Goal: Task Accomplishment & Management: Manage account settings

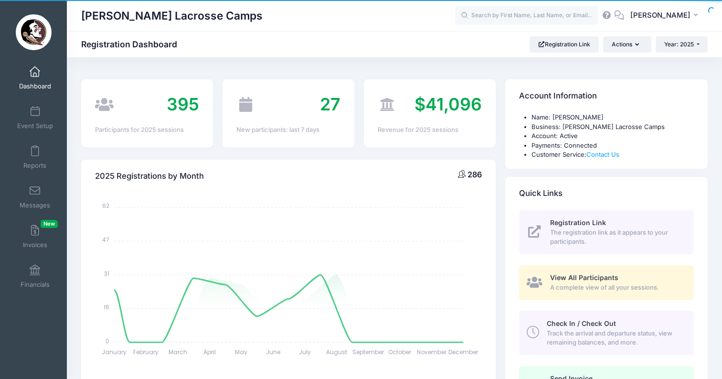
select select
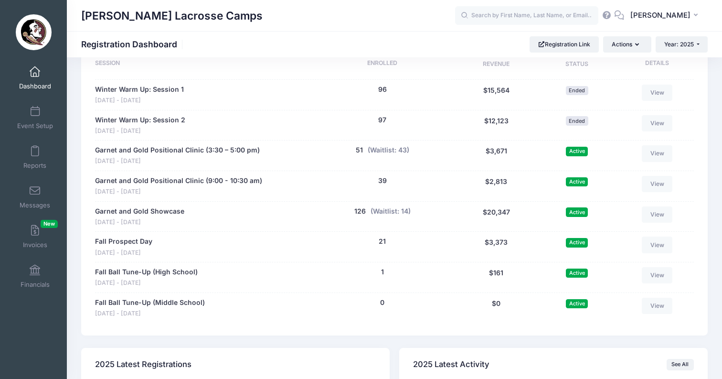
scroll to position [522, 0]
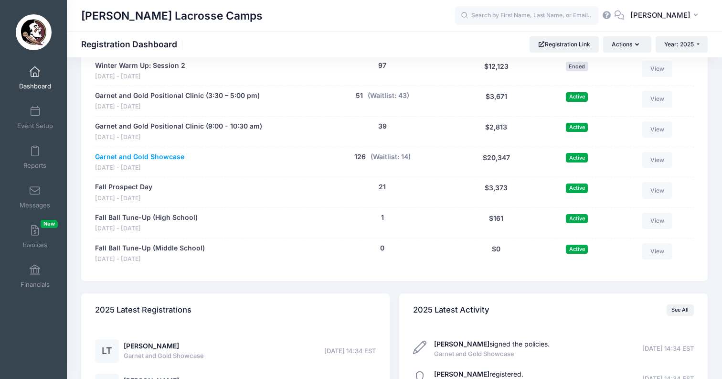
click at [153, 152] on link "Garnet and Gold Showcase" at bounding box center [139, 157] width 89 height 10
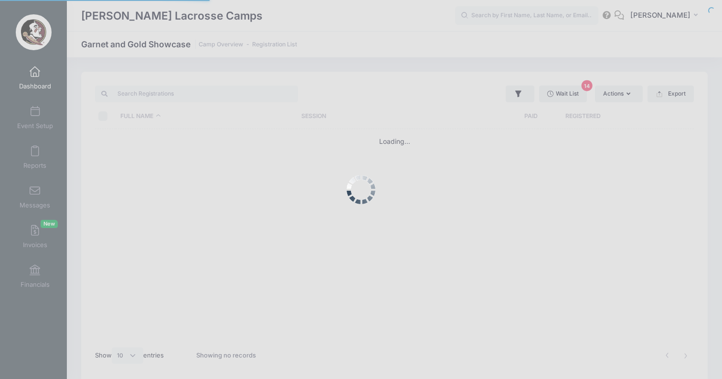
select select "10"
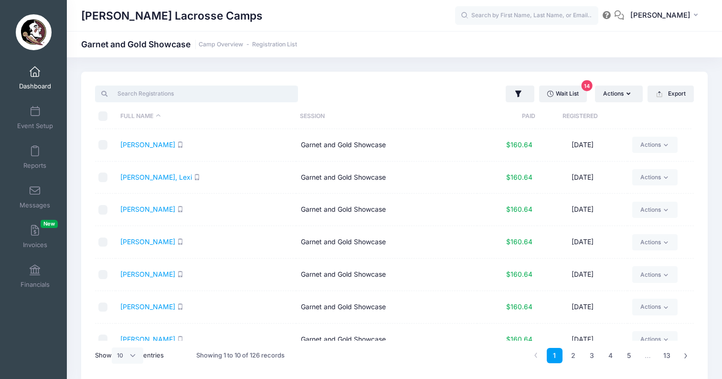
click at [205, 95] on input "search" at bounding box center [196, 93] width 203 height 16
paste input "[PERSON_NAME]"
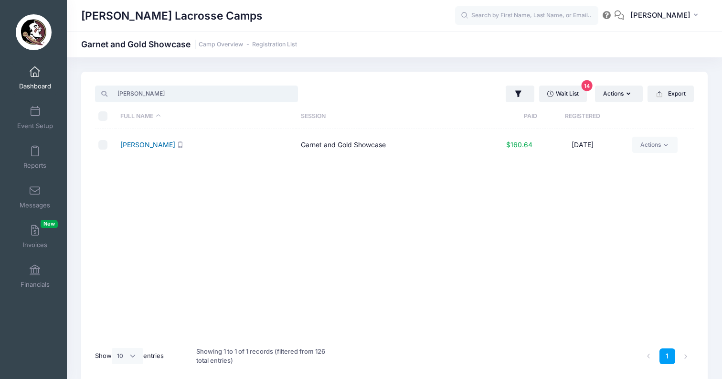
type input "[PERSON_NAME]"
click at [144, 144] on link "[PERSON_NAME]" at bounding box center [147, 144] width 55 height 8
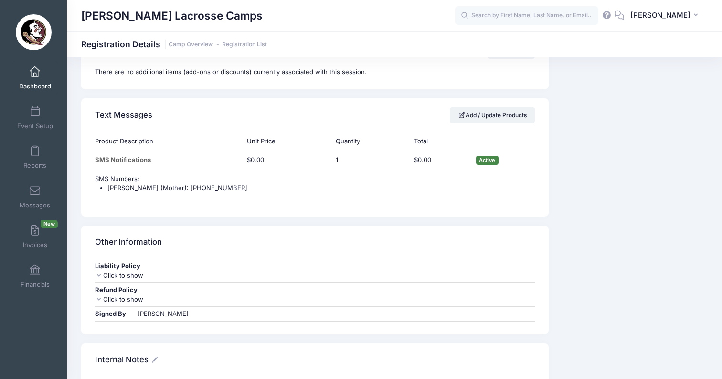
scroll to position [714, 0]
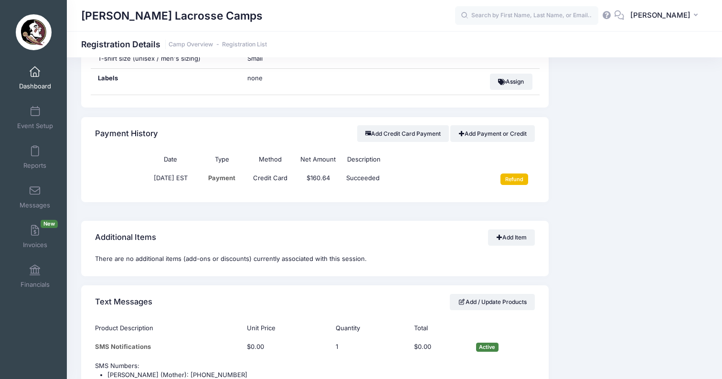
click at [514, 173] on input "Refund" at bounding box center [514, 178] width 28 height 11
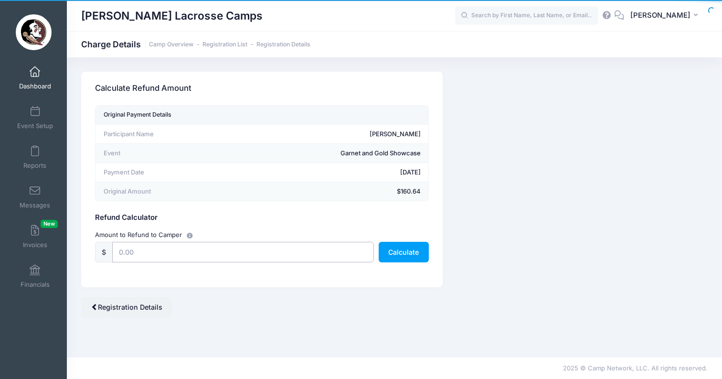
click at [230, 259] on input "text" at bounding box center [243, 252] width 262 height 21
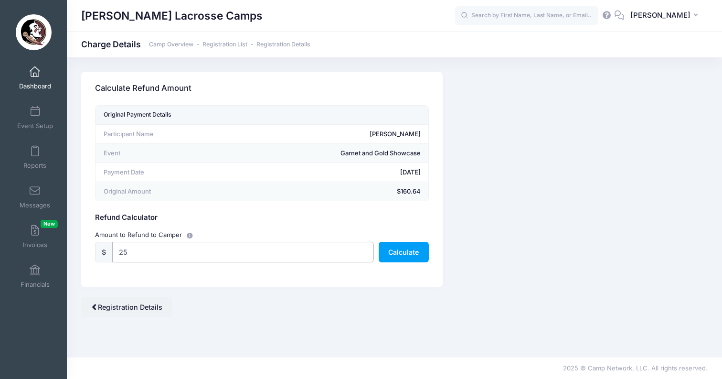
type input "2"
type input "150.00"
click at [406, 245] on button "Calculate" at bounding box center [404, 252] width 50 height 21
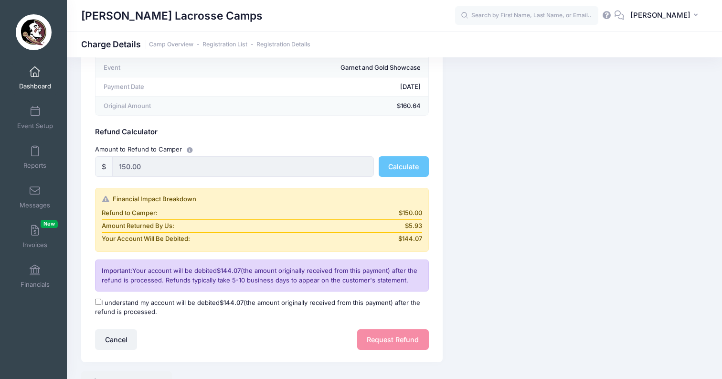
scroll to position [87, 0]
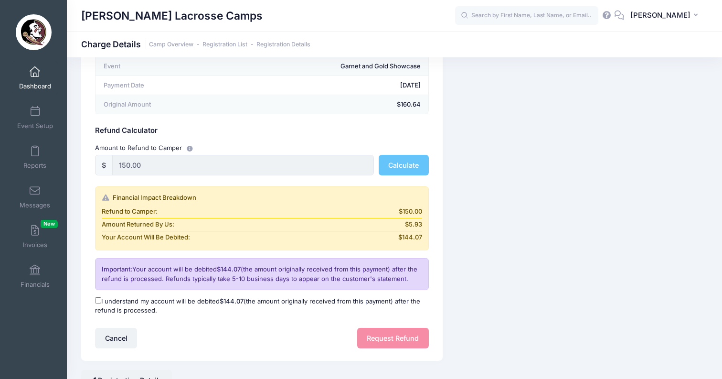
click at [98, 299] on input "I understand my account will be debited $144.07 (the amount originally received…" at bounding box center [98, 300] width 6 height 6
checkbox input "true"
click at [414, 330] on button "Request Refund" at bounding box center [393, 338] width 72 height 21
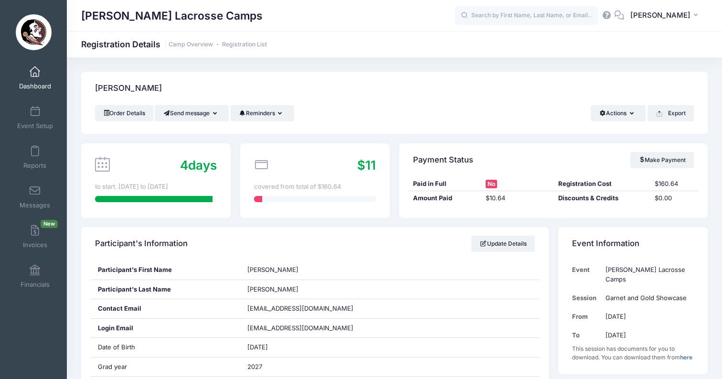
click at [32, 85] on span "Dashboard" at bounding box center [35, 86] width 32 height 8
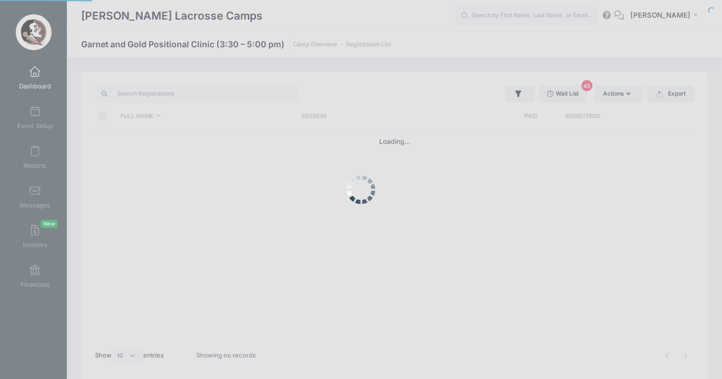
select select "10"
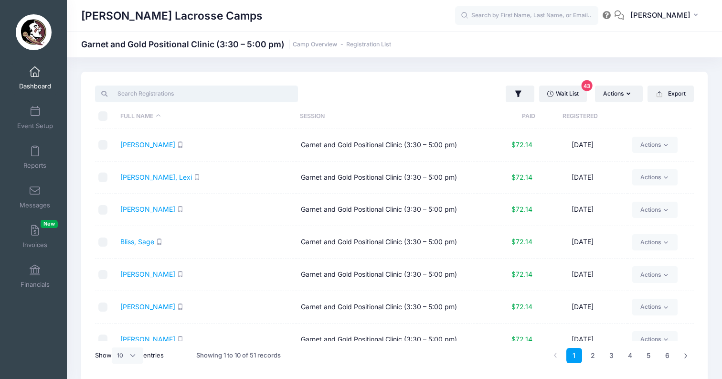
click at [189, 89] on input "search" at bounding box center [196, 93] width 203 height 16
paste input "[PERSON_NAME]"
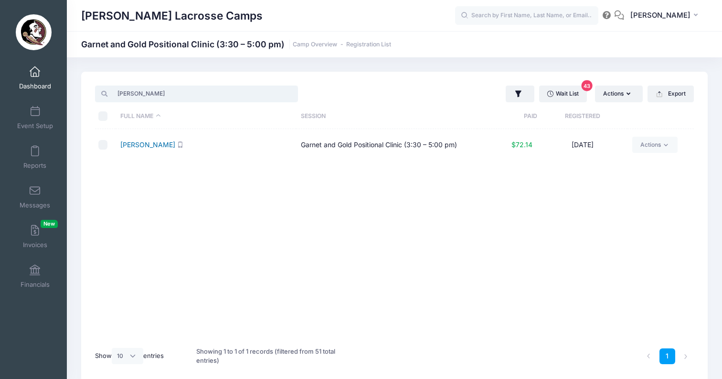
type input "[PERSON_NAME]"
click at [148, 145] on link "[PERSON_NAME]" at bounding box center [147, 144] width 55 height 8
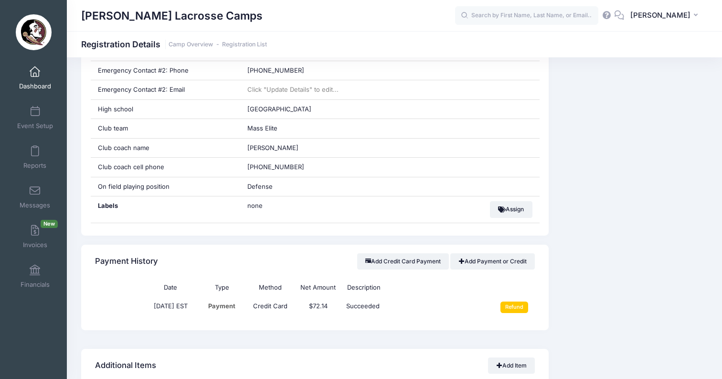
scroll to position [642, 0]
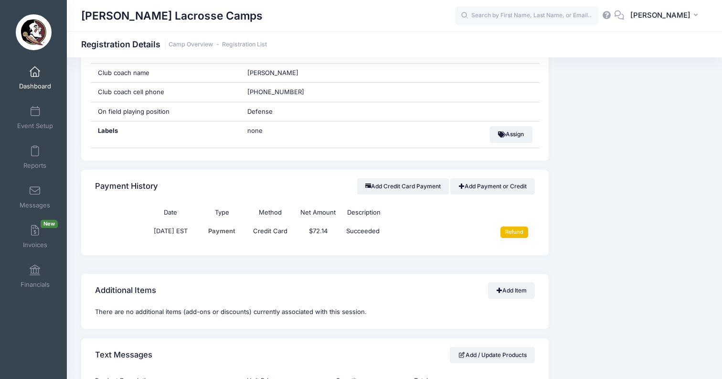
click at [526, 226] on input "Refund" at bounding box center [514, 231] width 28 height 11
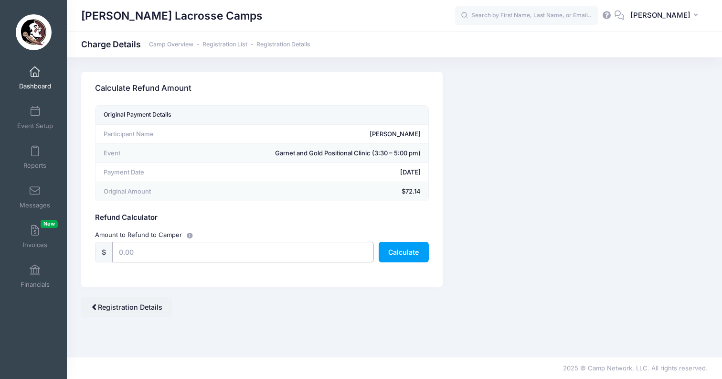
click at [294, 243] on input "text" at bounding box center [243, 252] width 262 height 21
type input "60"
click at [425, 255] on button "Calculate" at bounding box center [404, 252] width 50 height 21
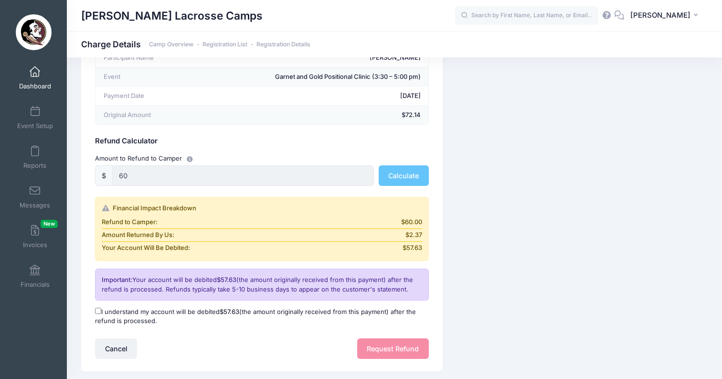
scroll to position [100, 0]
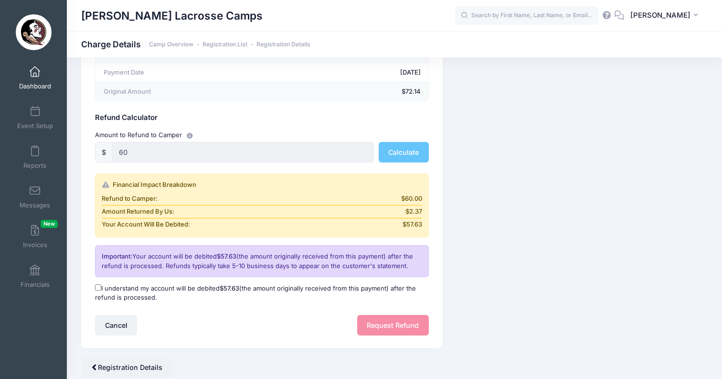
click at [103, 285] on label "I understand my account will be debited $57.63 (the amount originally received …" at bounding box center [262, 293] width 334 height 19
click at [101, 285] on input "I understand my account will be debited $57.63 (the amount originally received …" at bounding box center [98, 287] width 6 height 6
checkbox input "true"
click at [406, 323] on button "Request Refund" at bounding box center [393, 325] width 72 height 21
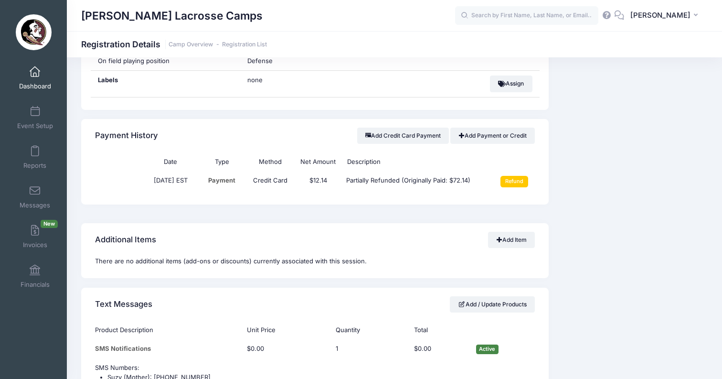
scroll to position [719, 0]
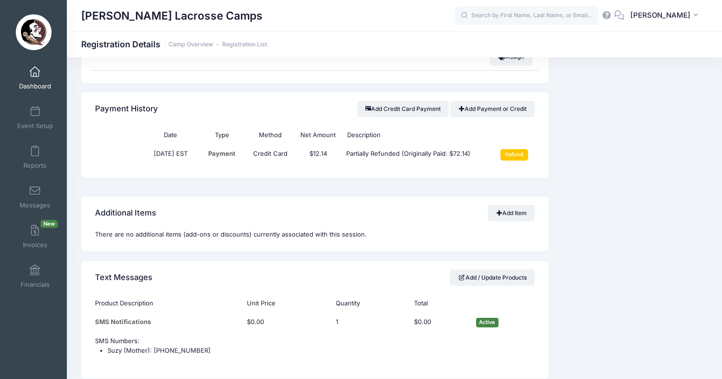
click at [35, 70] on span at bounding box center [35, 72] width 0 height 11
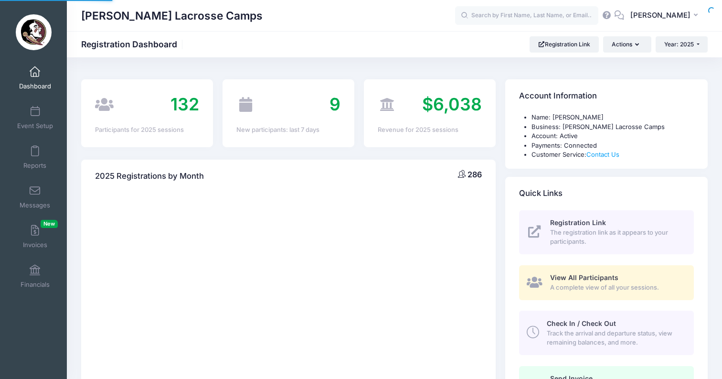
select select
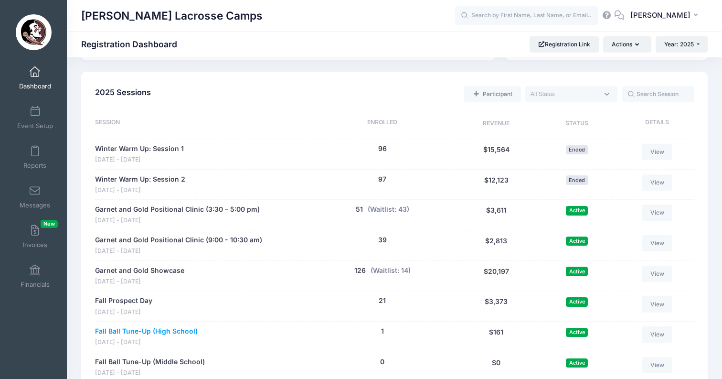
scroll to position [407, 0]
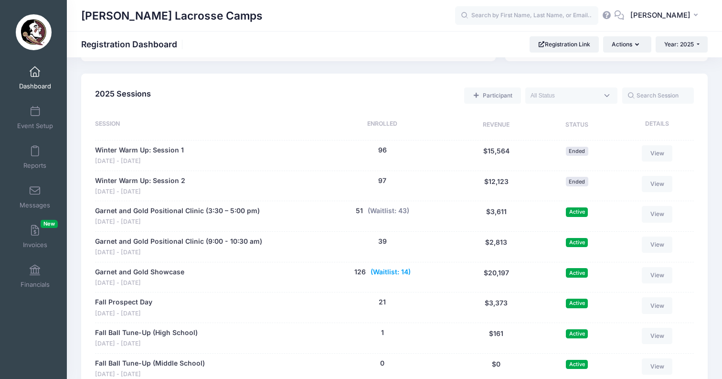
click at [402, 267] on button "(Waitlist: 14)" at bounding box center [391, 272] width 40 height 10
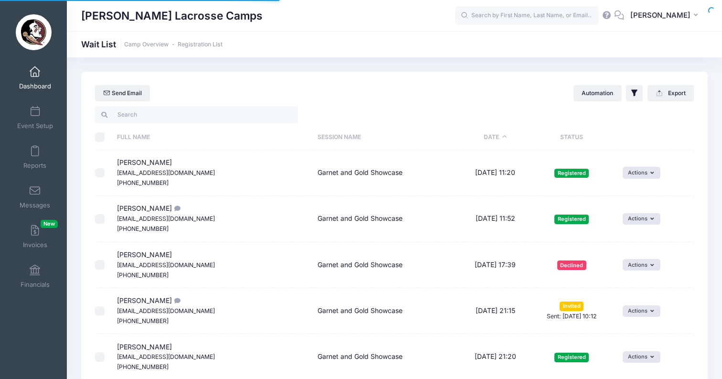
select select "50"
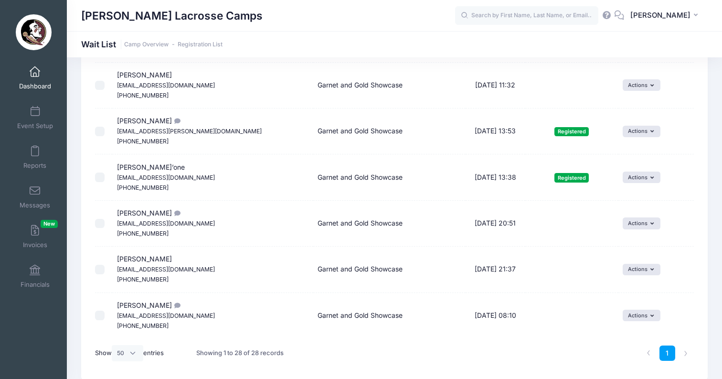
scroll to position [1099, 0]
click at [149, 301] on span "[PERSON_NAME] [EMAIL_ADDRESS][DOMAIN_NAME] [PHONE_NUMBER]" at bounding box center [166, 315] width 98 height 28
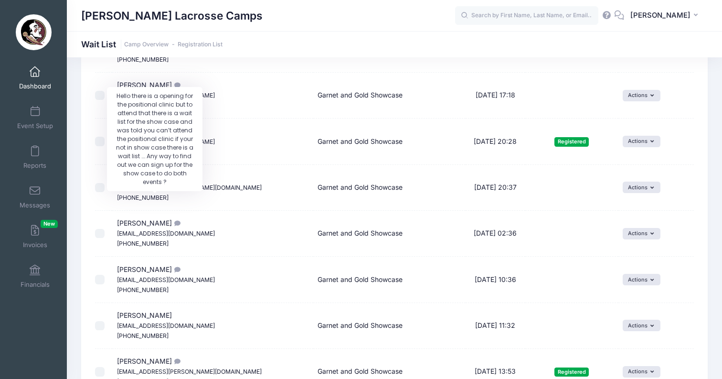
scroll to position [819, 0]
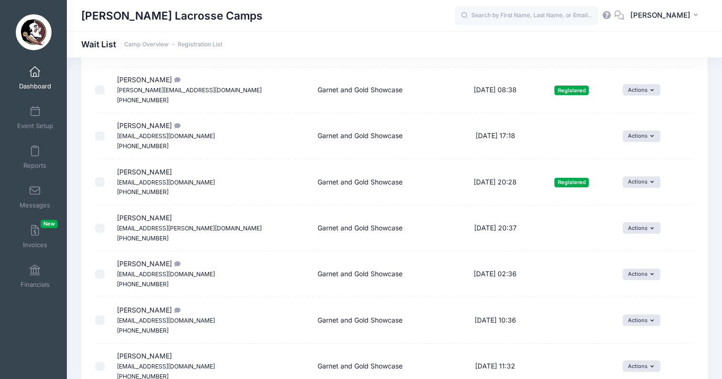
click at [27, 75] on link "Dashboard" at bounding box center [34, 77] width 45 height 33
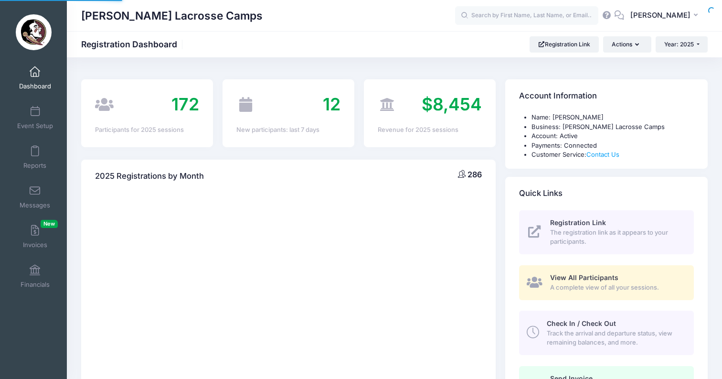
select select
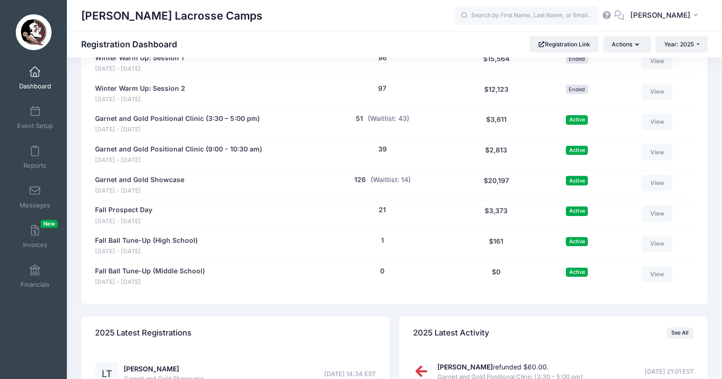
scroll to position [491, 0]
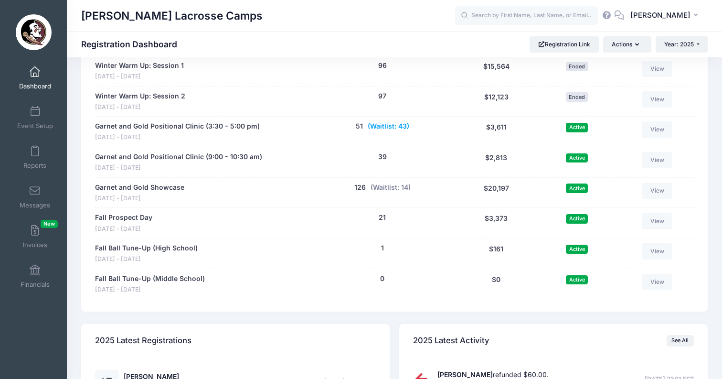
click at [401, 122] on button "(Waitlist: 43)" at bounding box center [389, 126] width 42 height 10
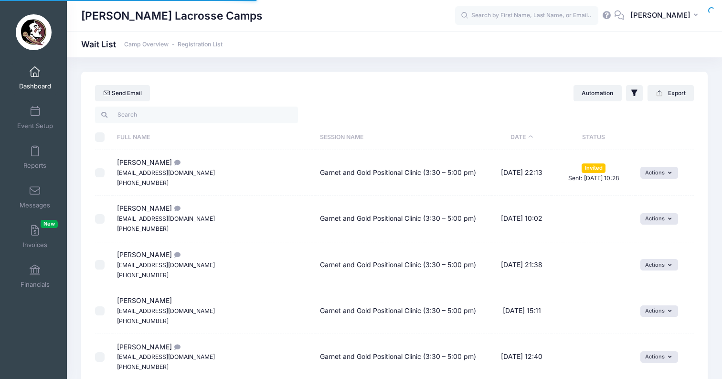
select select "50"
click at [101, 138] on input "\a \a \a \a" at bounding box center [100, 137] width 10 height 10
checkbox input "true"
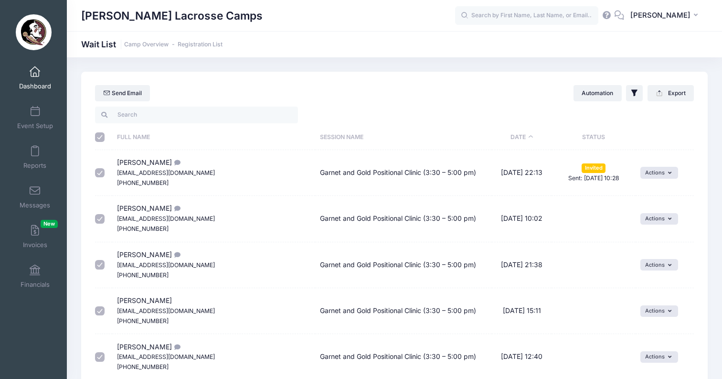
checkbox input "true"
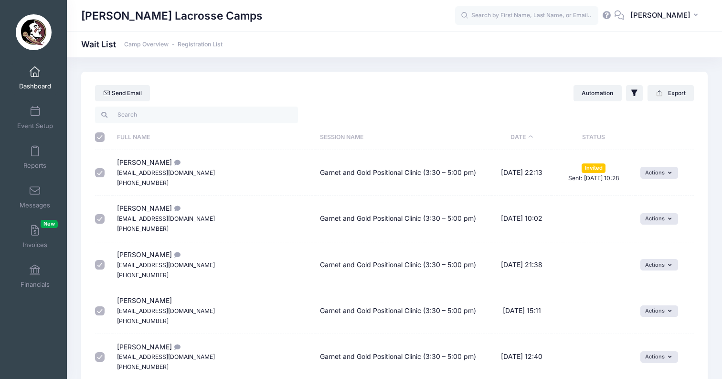
checkbox input "true"
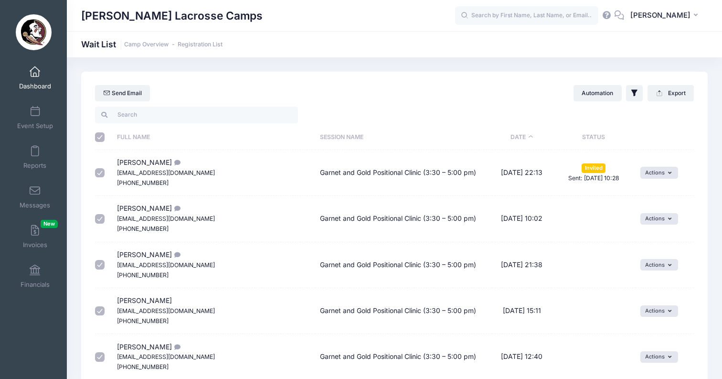
checkbox input "true"
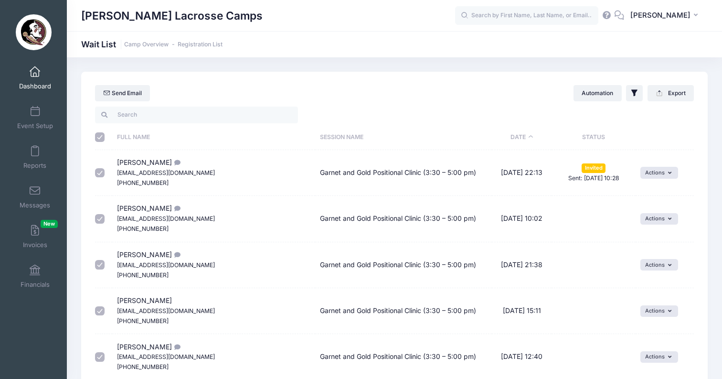
checkbox input "true"
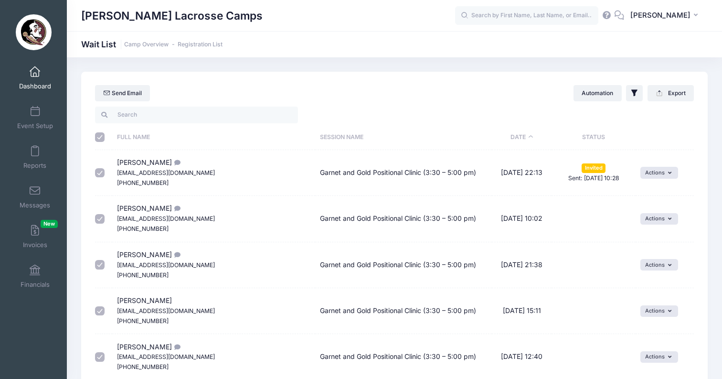
checkbox input "true"
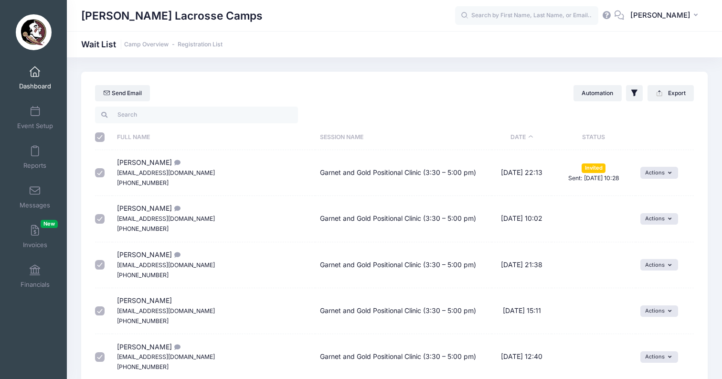
checkbox input "true"
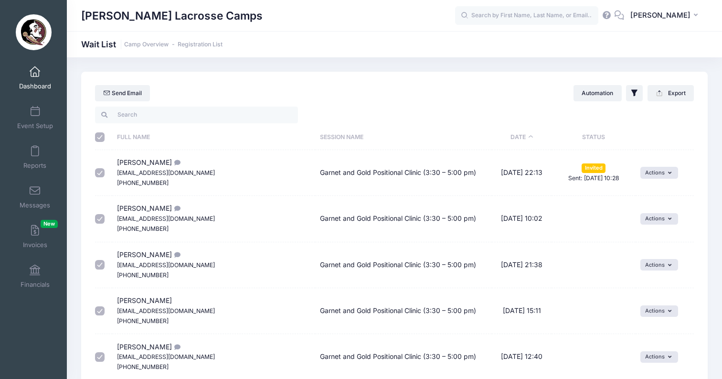
checkbox input "true"
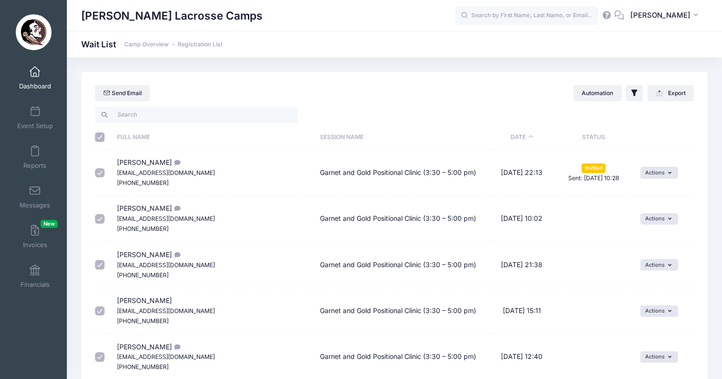
checkbox input "true"
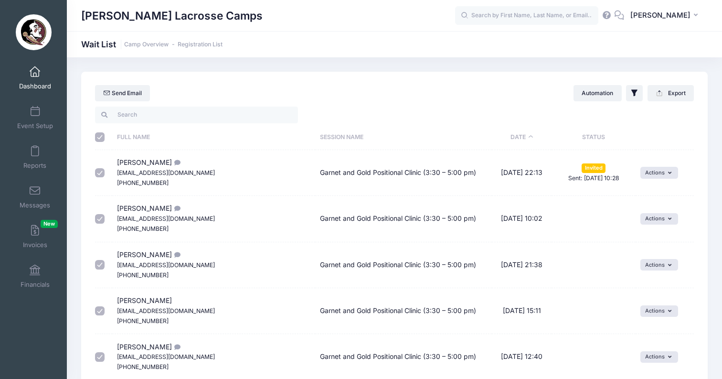
checkbox input "true"
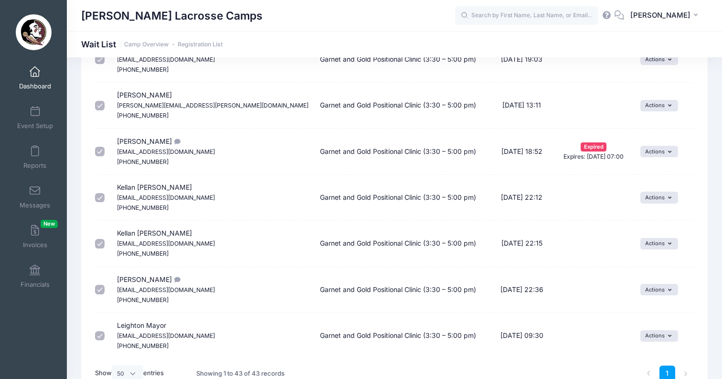
scroll to position [1769, 0]
click at [26, 76] on link "Dashboard" at bounding box center [34, 77] width 45 height 33
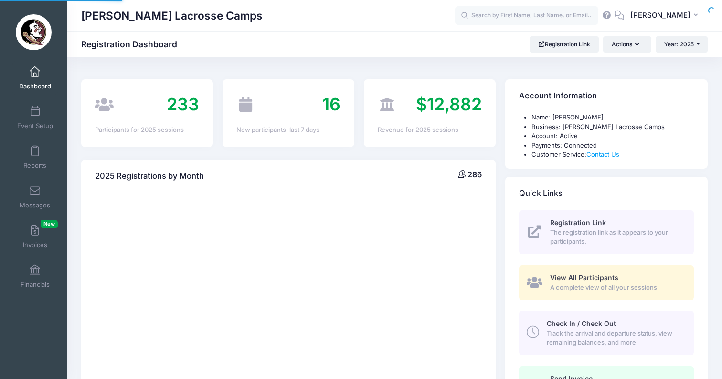
select select
